Goal: Information Seeking & Learning: Learn about a topic

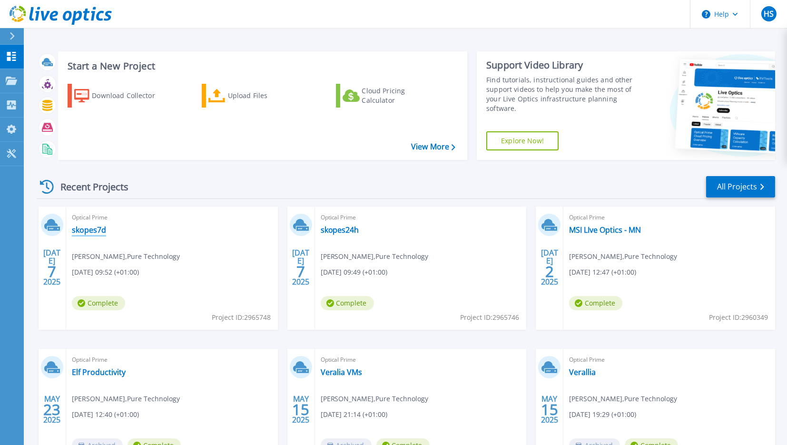
click at [92, 232] on link "skopes7d" at bounding box center [89, 230] width 34 height 10
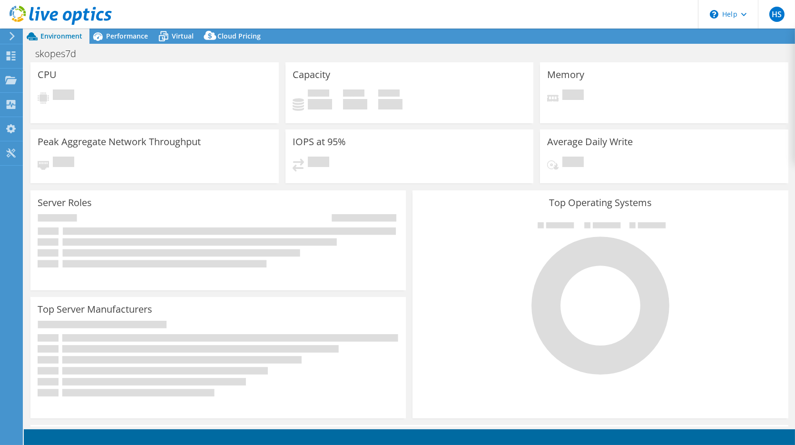
select select "USD"
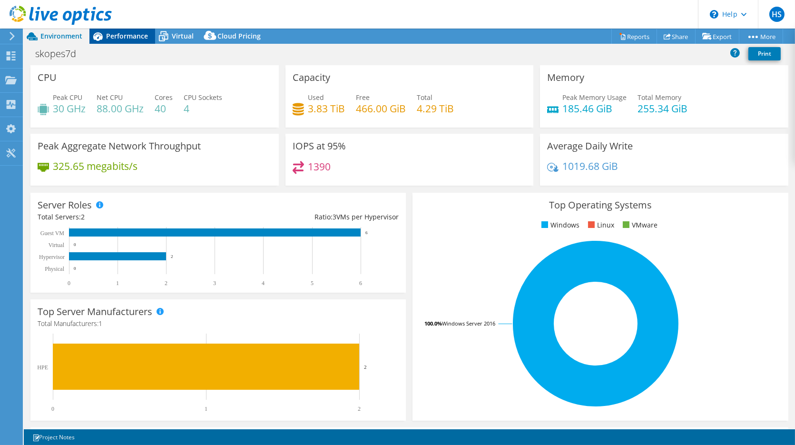
click at [115, 36] on span "Performance" at bounding box center [127, 35] width 42 height 9
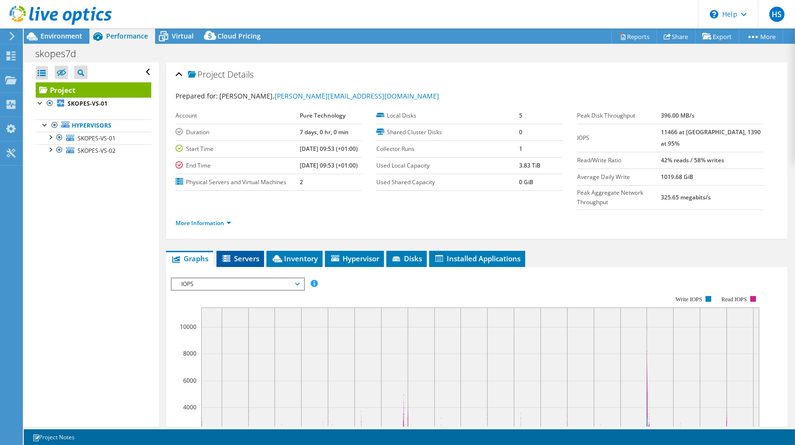
click at [250, 263] on span "Servers" at bounding box center [240, 259] width 38 height 10
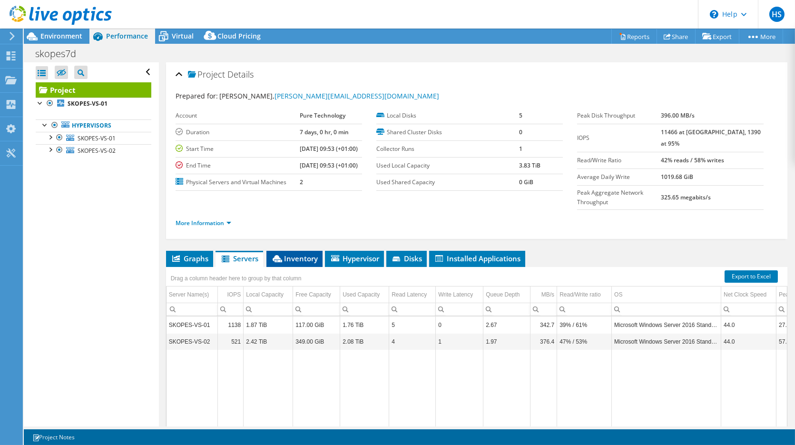
click at [296, 263] on span "Inventory" at bounding box center [294, 259] width 47 height 10
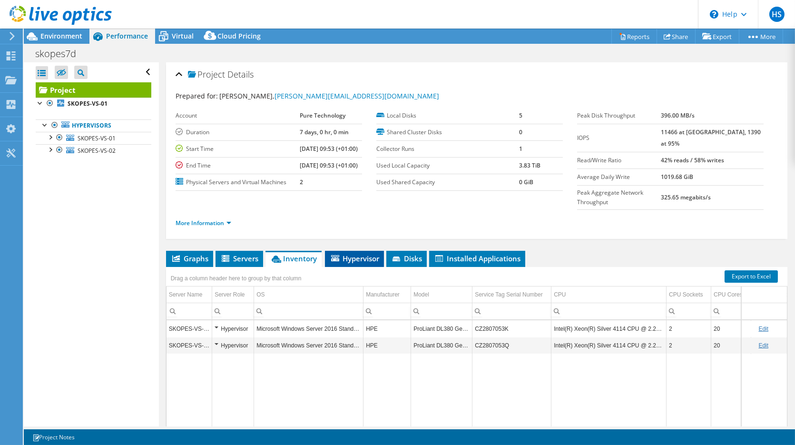
click at [346, 263] on span "Hypervisor" at bounding box center [355, 259] width 50 height 10
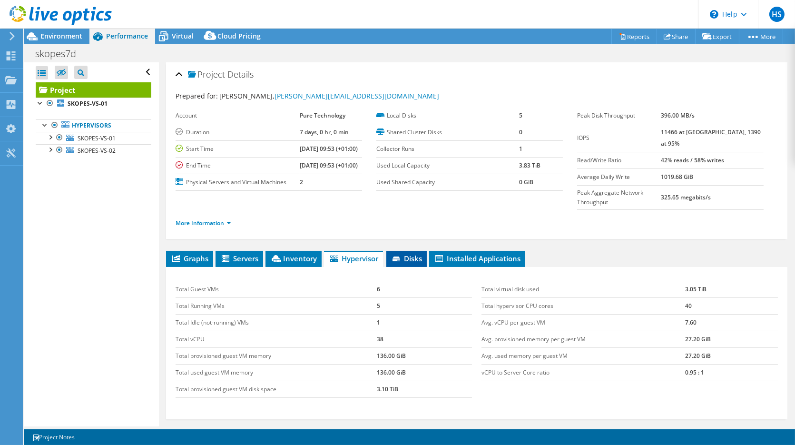
click at [399, 261] on icon at bounding box center [397, 259] width 8 height 5
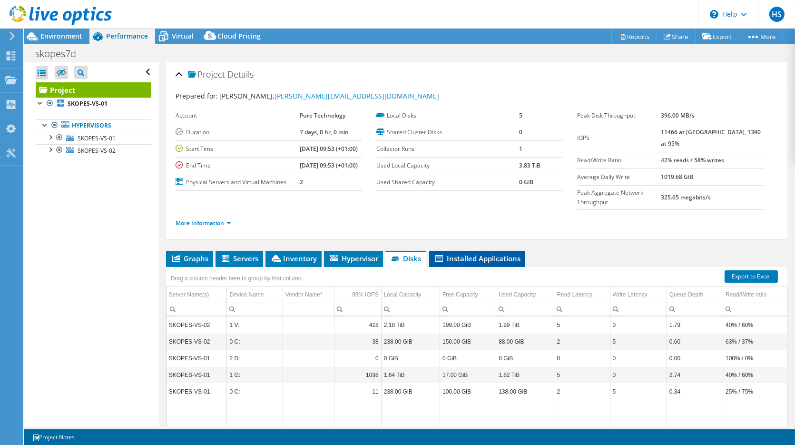
click at [457, 263] on span "Installed Applications" at bounding box center [477, 259] width 87 height 10
